Goal: Information Seeking & Learning: Learn about a topic

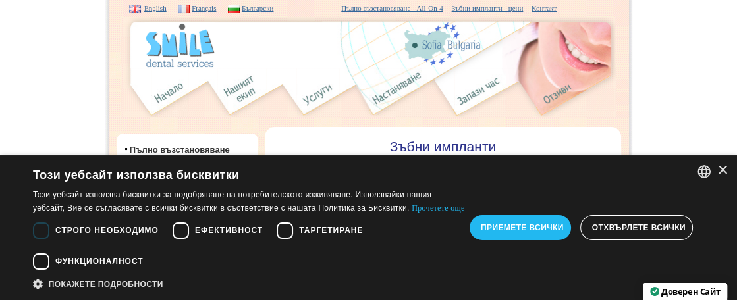
click at [179, 62] on img at bounding box center [179, 45] width 71 height 46
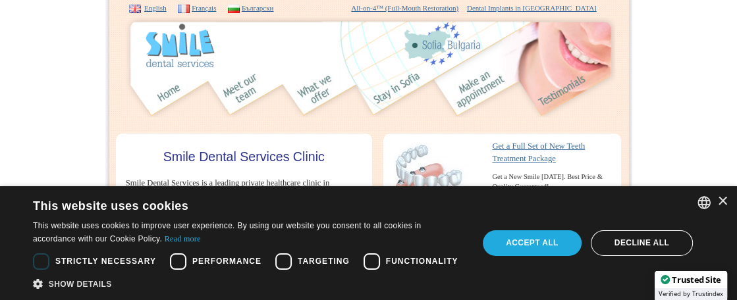
click at [534, 231] on div "Accept all" at bounding box center [532, 243] width 99 height 25
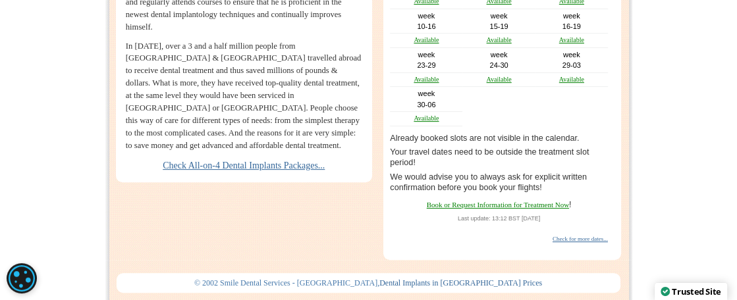
scroll to position [427, 0]
click at [432, 5] on link "Available" at bounding box center [426, 0] width 25 height 7
